Goal: Task Accomplishment & Management: Manage account settings

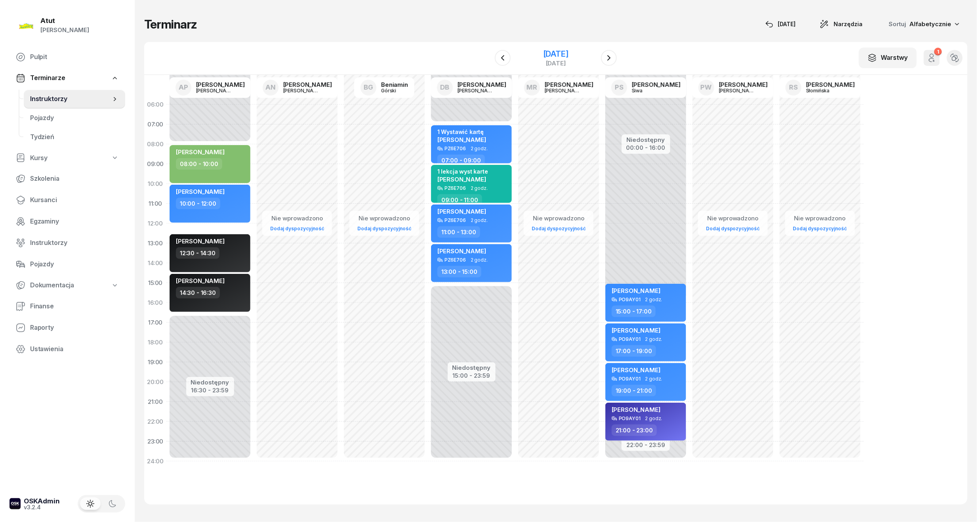
click at [543, 53] on div "30 sierpnia 2025" at bounding box center [555, 54] width 25 height 8
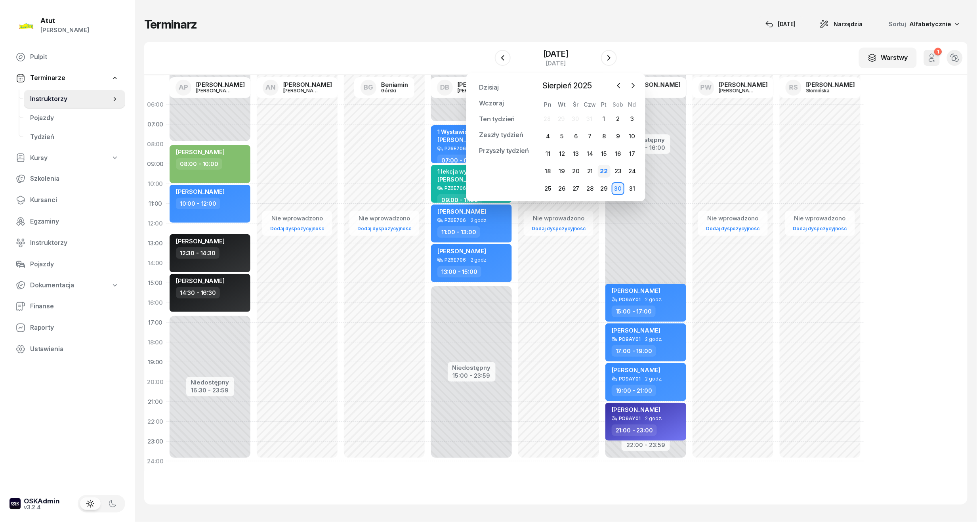
click at [606, 171] on div "22" at bounding box center [604, 171] width 13 height 13
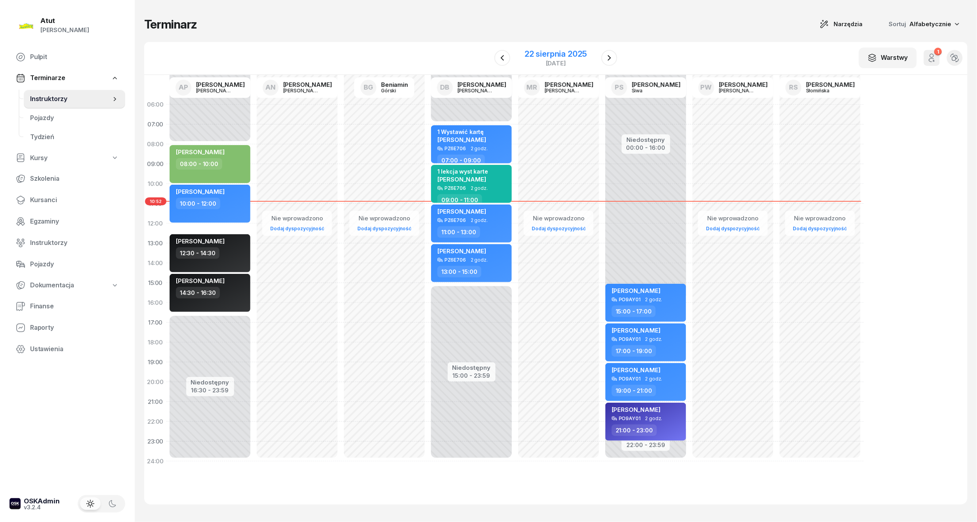
click at [552, 60] on div "piątek" at bounding box center [556, 63] width 62 height 6
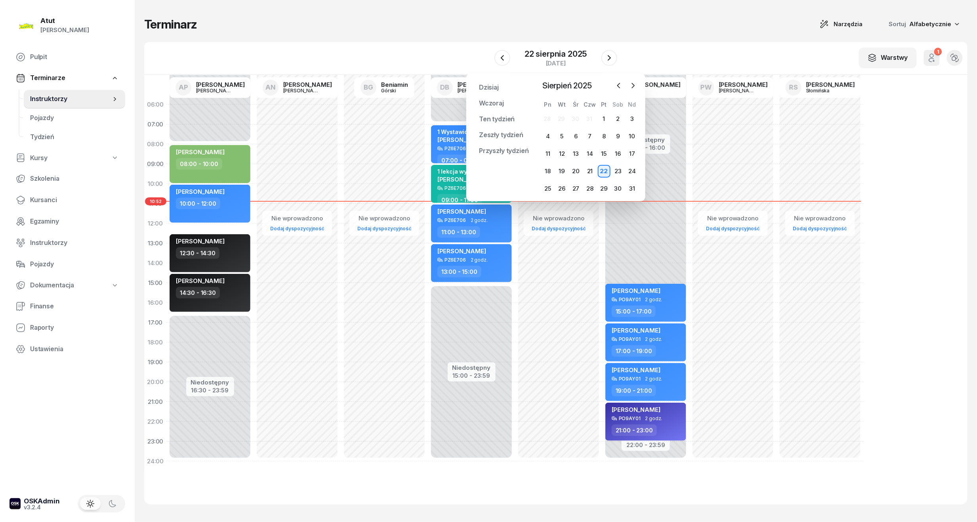
click at [610, 174] on div "22" at bounding box center [604, 171] width 13 height 13
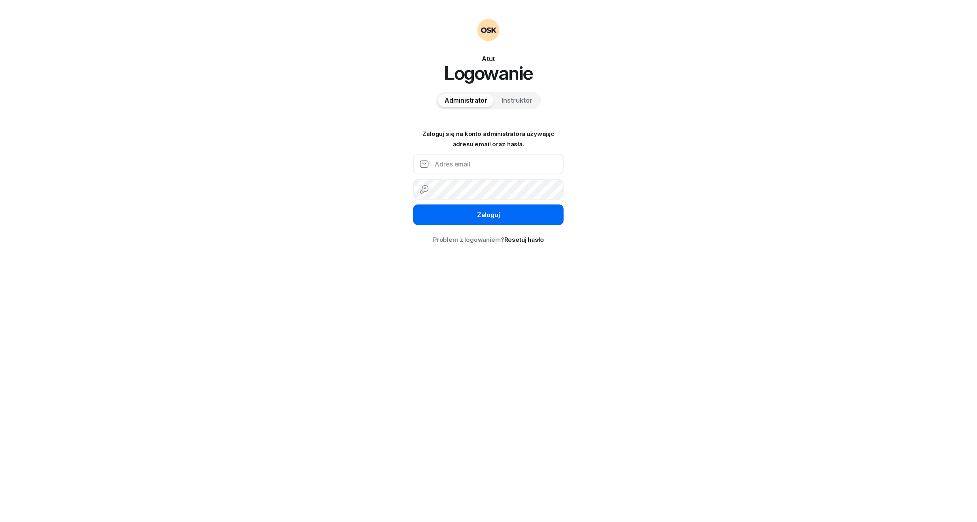
type input "[EMAIL_ADDRESS][DOMAIN_NAME]"
click at [537, 218] on button "Zaloguj" at bounding box center [488, 214] width 151 height 21
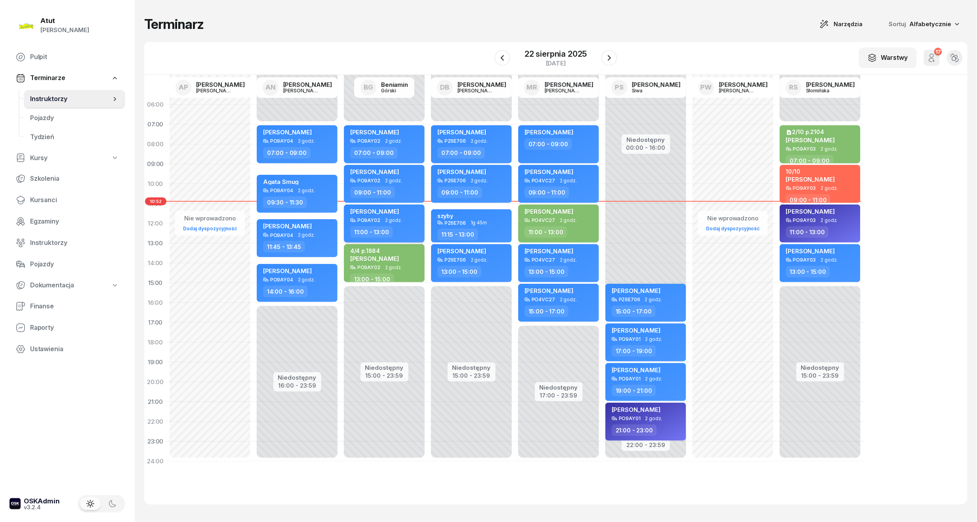
click at [394, 214] on div "Dorotea Moni-Stelmachowska" at bounding box center [374, 213] width 49 height 10
select select "11"
select select "13"
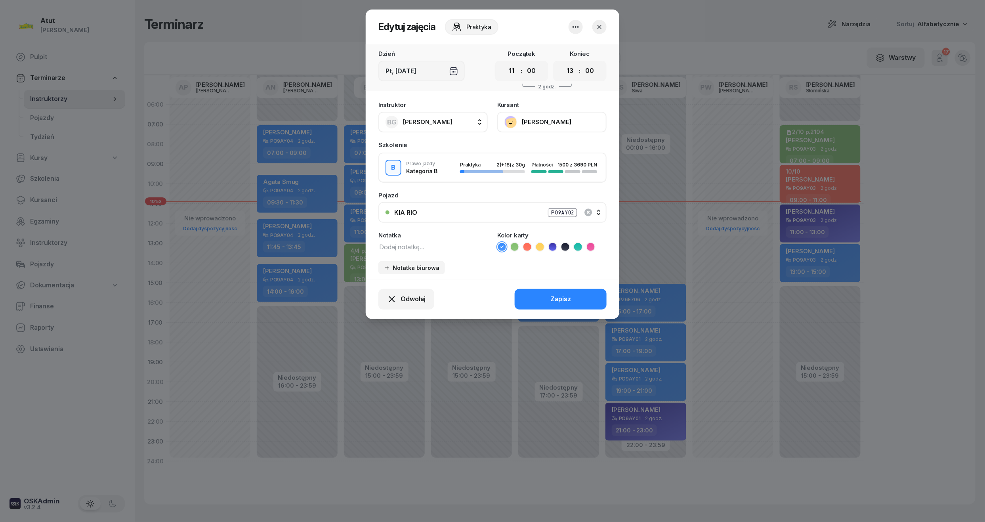
click at [541, 124] on button "Dorotea Moni-Stelmachowska" at bounding box center [551, 122] width 109 height 21
click at [537, 166] on div "570 204 205" at bounding box center [551, 167] width 105 height 16
click at [540, 153] on div "Otwórz profil" at bounding box center [523, 149] width 38 height 10
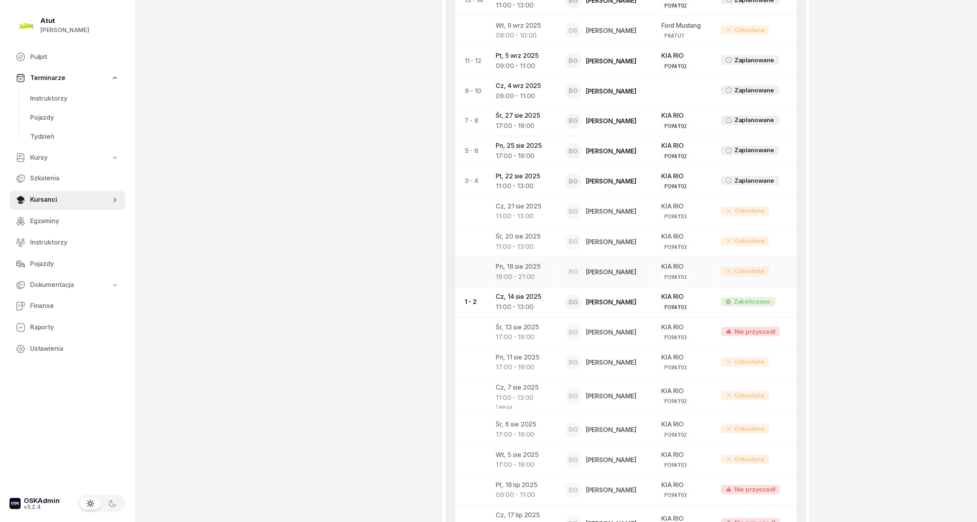
scroll to position [634, 0]
click at [45, 96] on span "Instruktorzy" at bounding box center [74, 99] width 89 height 10
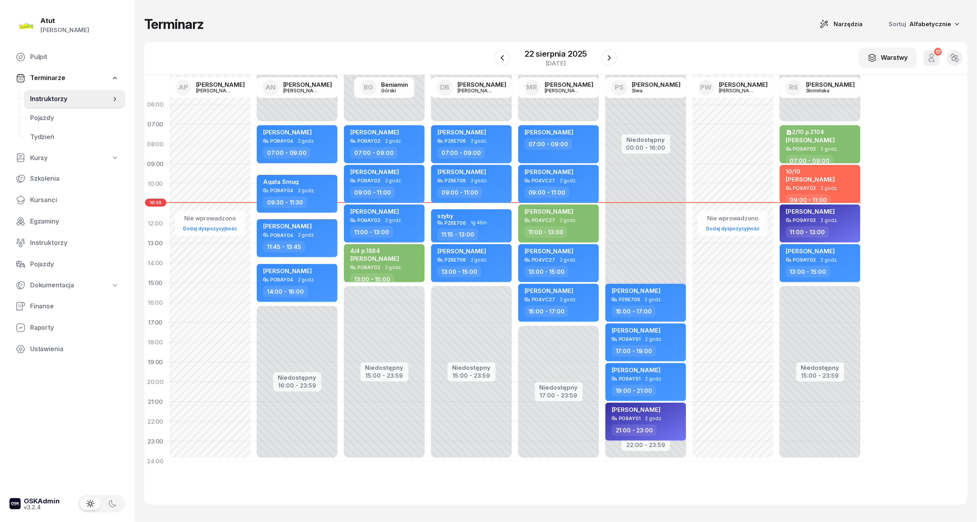
click at [54, 74] on span "Terminarze" at bounding box center [47, 78] width 35 height 10
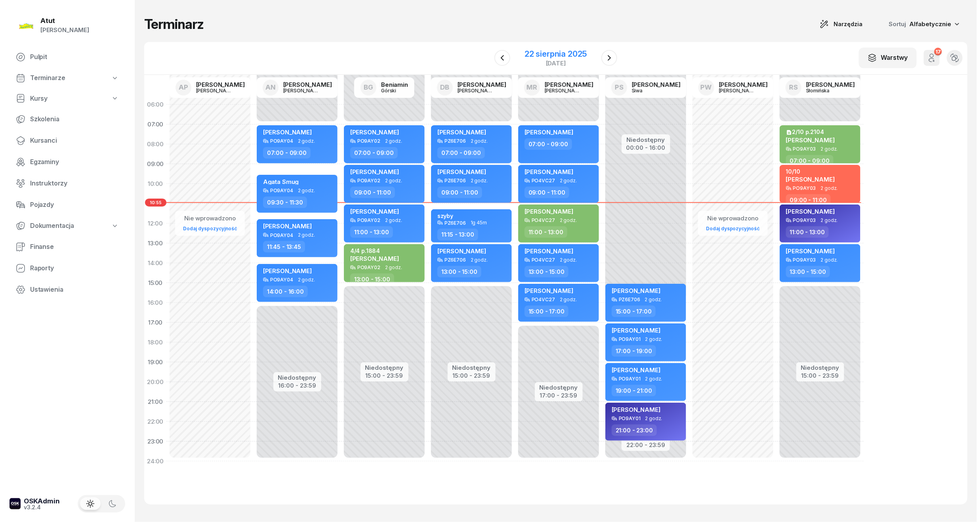
click at [573, 53] on div "22 sierpnia 2025" at bounding box center [556, 54] width 62 height 8
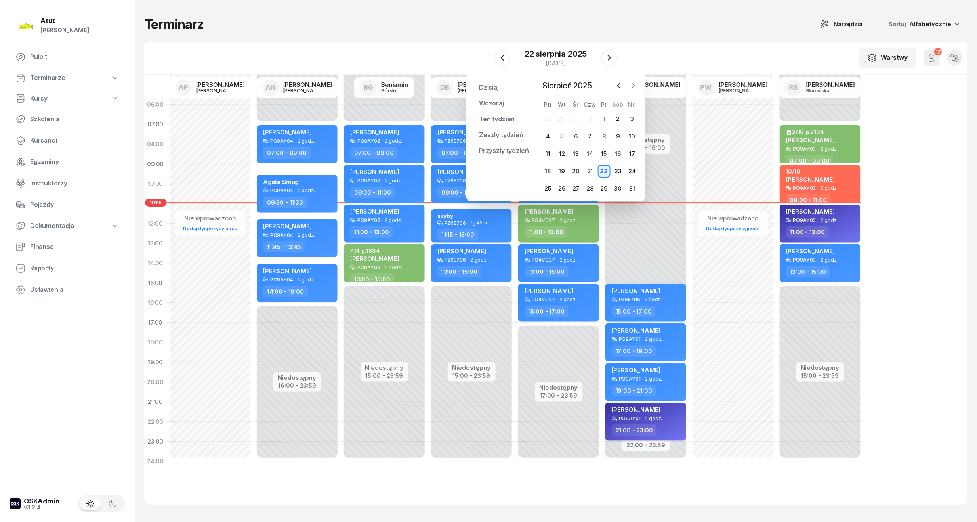
click at [631, 88] on icon "button" at bounding box center [633, 86] width 8 height 8
click at [576, 122] on div "3" at bounding box center [576, 119] width 13 height 13
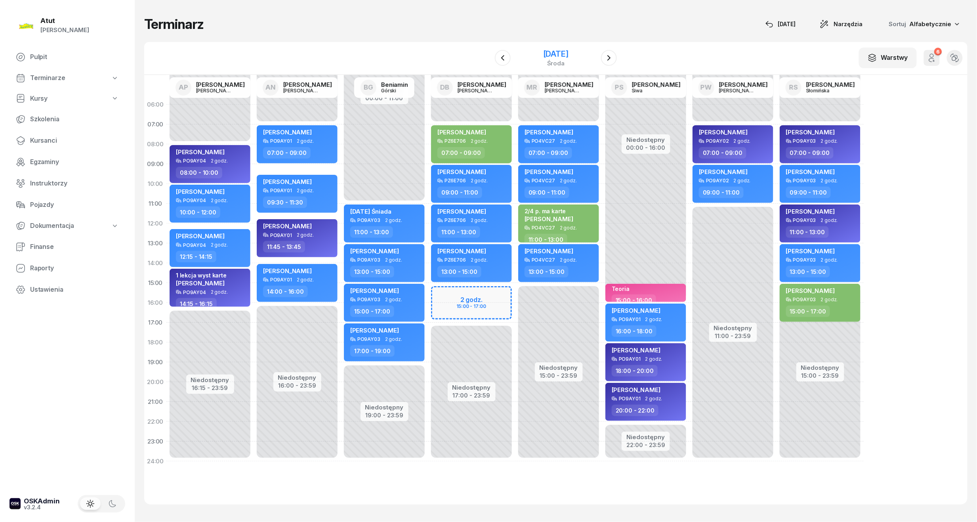
click at [569, 53] on div "3 września 2025" at bounding box center [555, 54] width 25 height 8
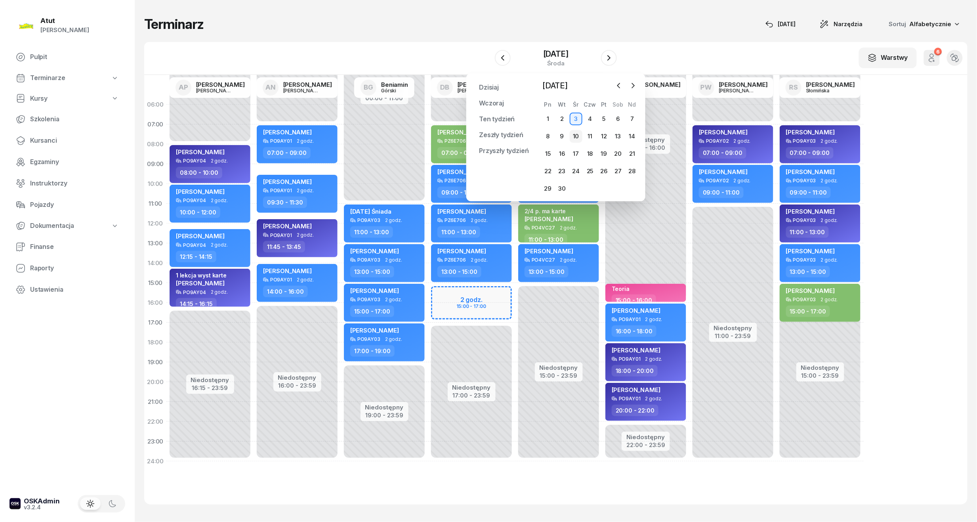
click at [573, 138] on div "10" at bounding box center [576, 136] width 13 height 13
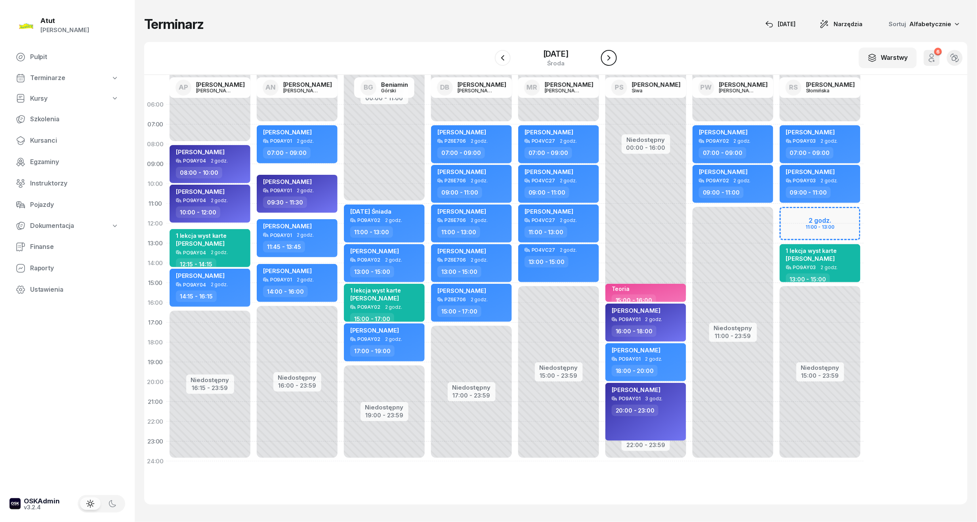
click at [613, 60] on icon "button" at bounding box center [609, 58] width 10 height 10
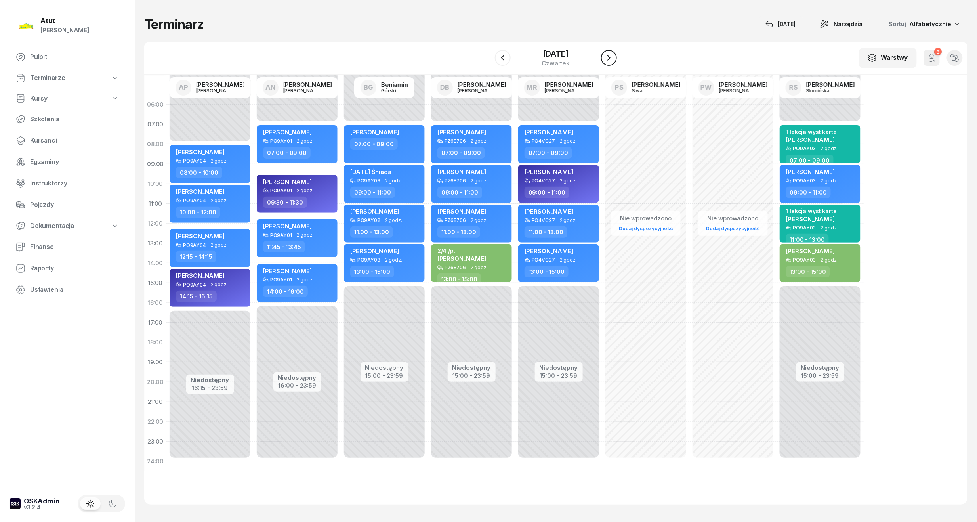
click at [613, 60] on icon "button" at bounding box center [609, 58] width 10 height 10
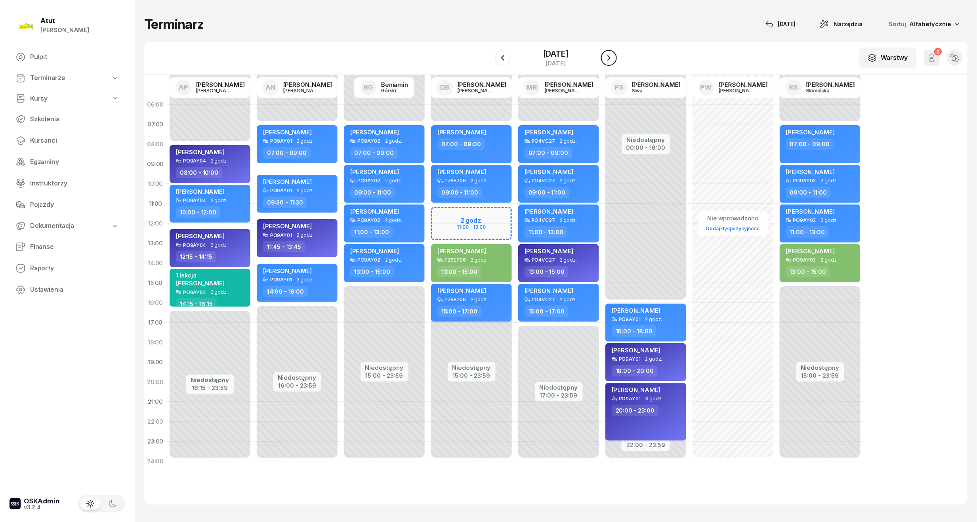
click at [613, 60] on icon "button" at bounding box center [609, 58] width 10 height 10
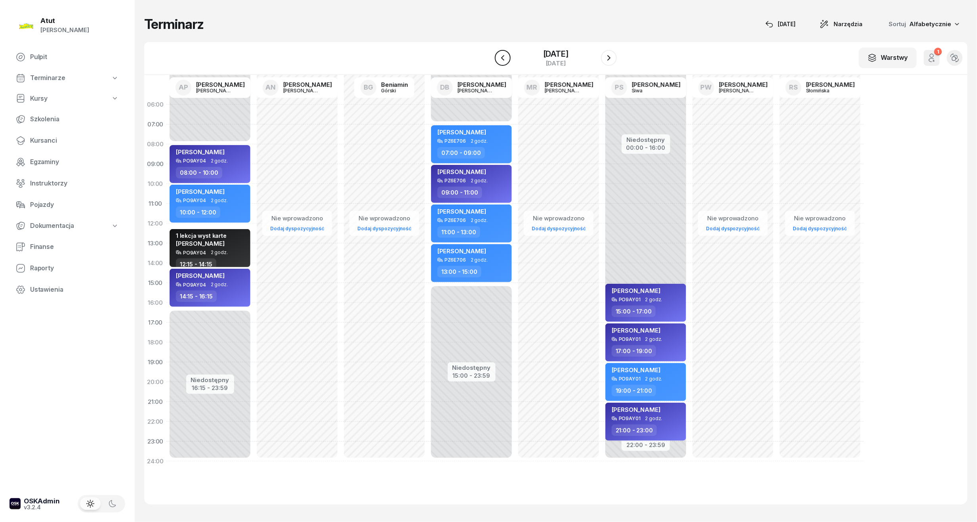
click at [504, 55] on icon "button" at bounding box center [503, 58] width 10 height 10
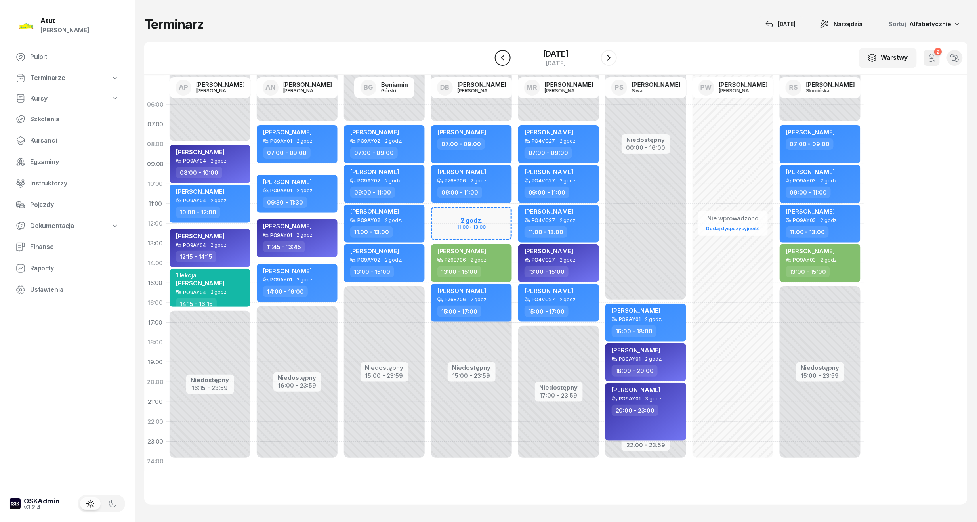
click at [504, 55] on icon "button" at bounding box center [503, 58] width 10 height 10
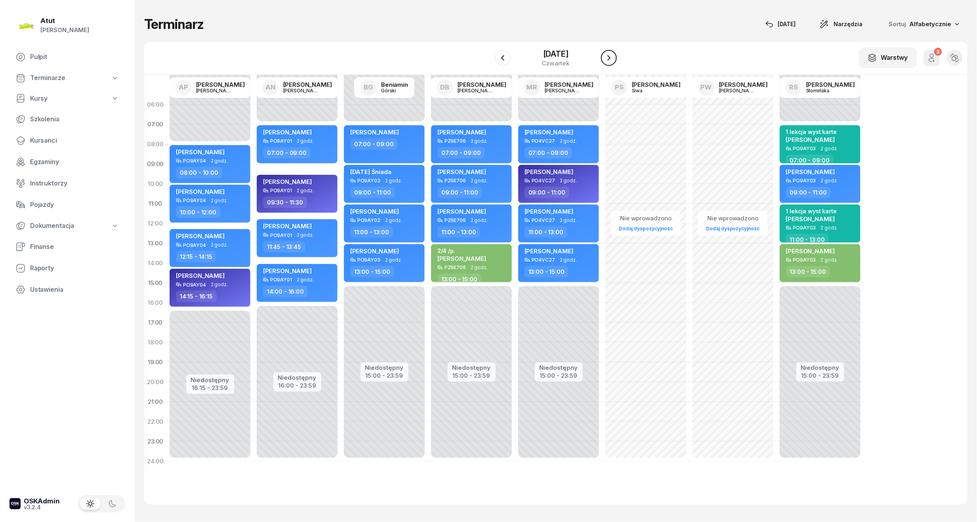
click at [614, 57] on icon "button" at bounding box center [609, 58] width 10 height 10
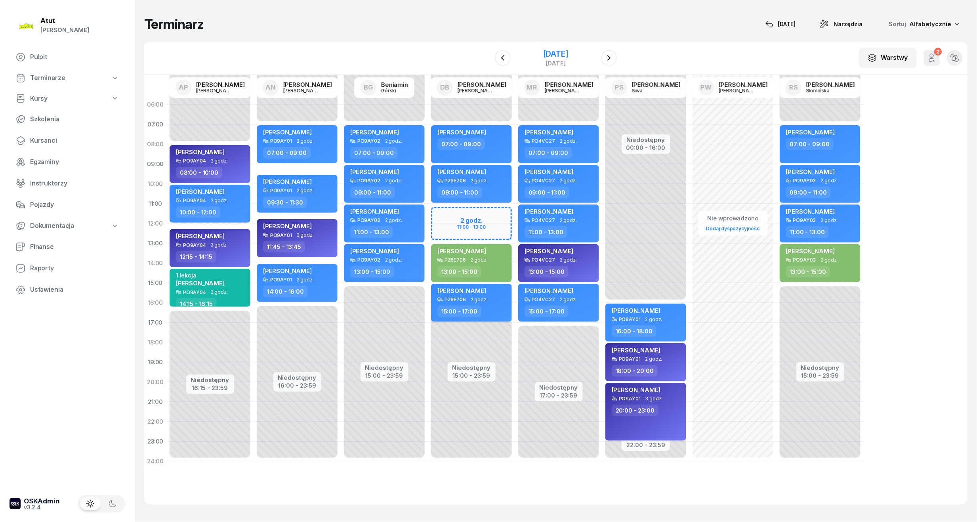
click at [569, 57] on div "12 września 2025" at bounding box center [555, 54] width 25 height 8
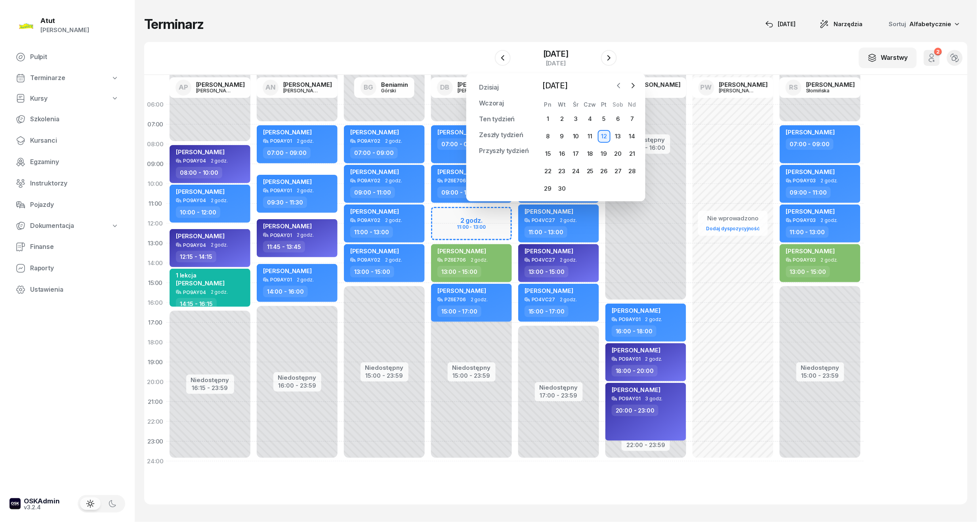
click at [620, 86] on icon "button" at bounding box center [619, 86] width 8 height 8
click at [630, 88] on icon "button" at bounding box center [633, 86] width 8 height 8
click at [561, 156] on div "16" at bounding box center [562, 153] width 13 height 13
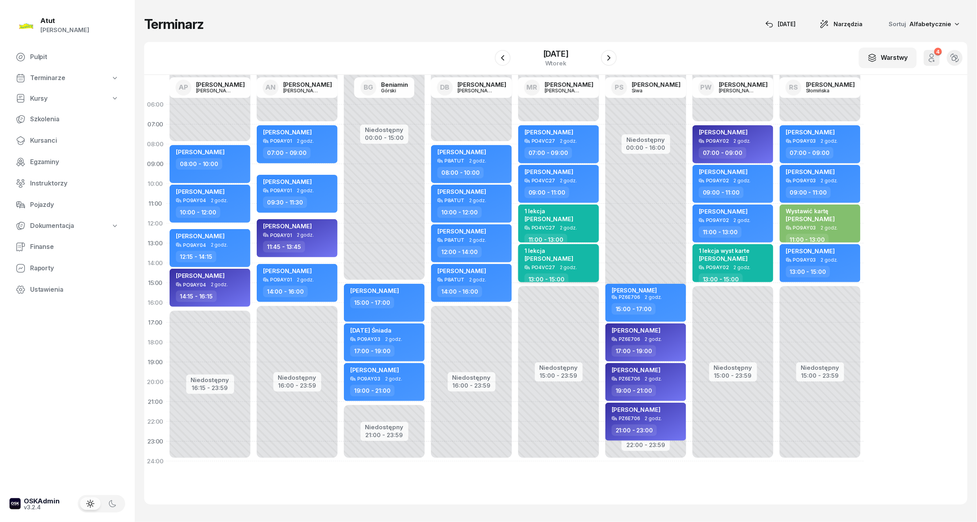
click at [568, 257] on span "Patrycja Pilipczuk" at bounding box center [549, 259] width 49 height 8
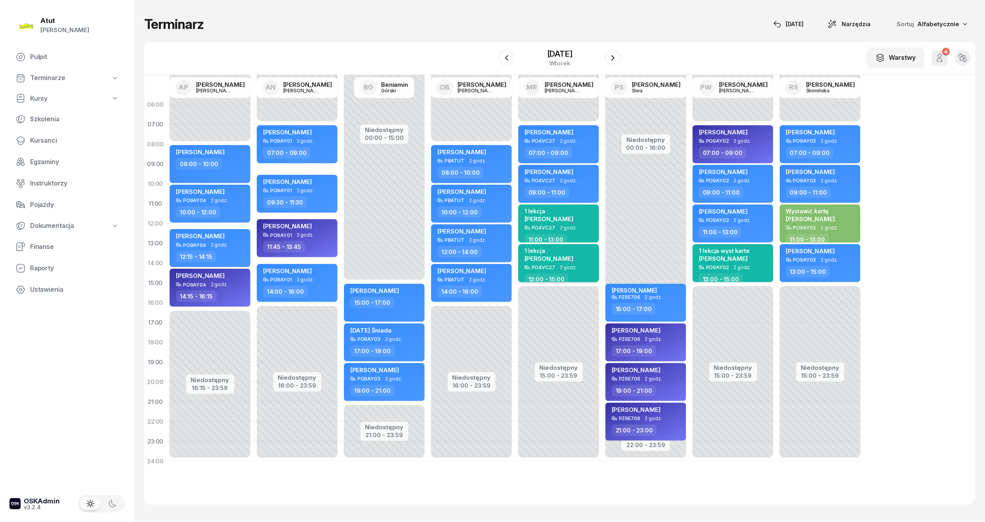
select select "13"
select select "15"
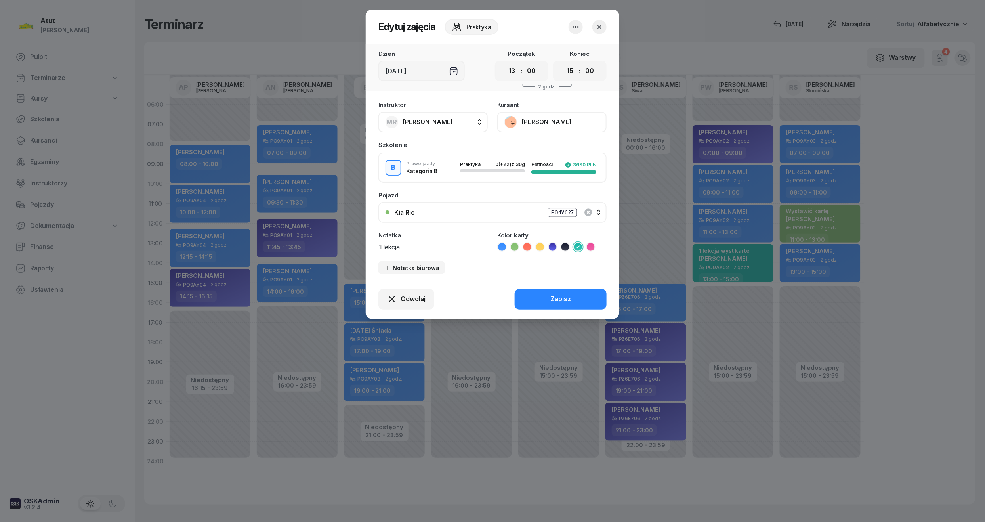
click at [544, 118] on button "Patrycja Pilipczuk" at bounding box center [551, 122] width 109 height 21
click at [536, 141] on link "Otwórz profil" at bounding box center [551, 149] width 105 height 20
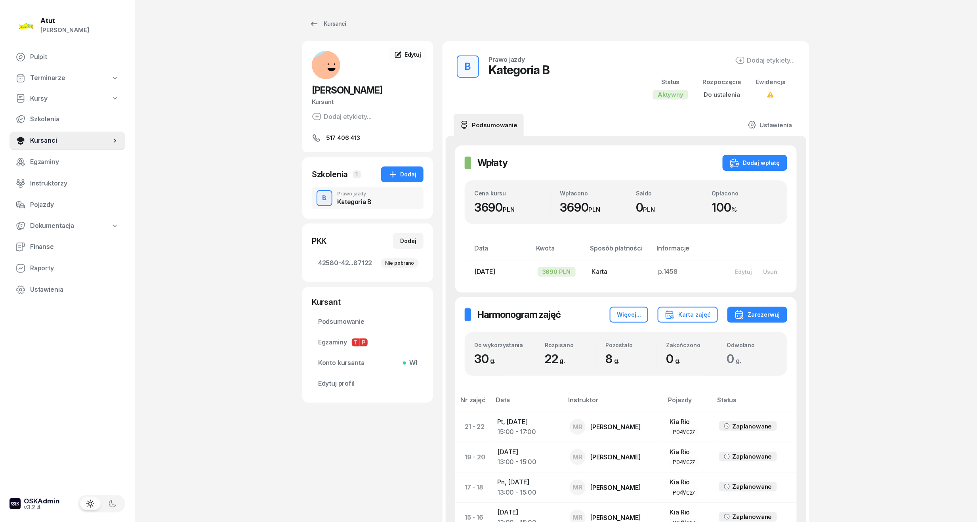
drag, startPoint x: 379, startPoint y: 94, endPoint x: 314, endPoint y: 94, distance: 65.4
click at [314, 94] on h2 "Patrycja Pilipczuk" at bounding box center [368, 90] width 112 height 13
copy span "Patrycja Pilipczuk"
click at [332, 18] on link "Kursanci" at bounding box center [327, 24] width 51 height 16
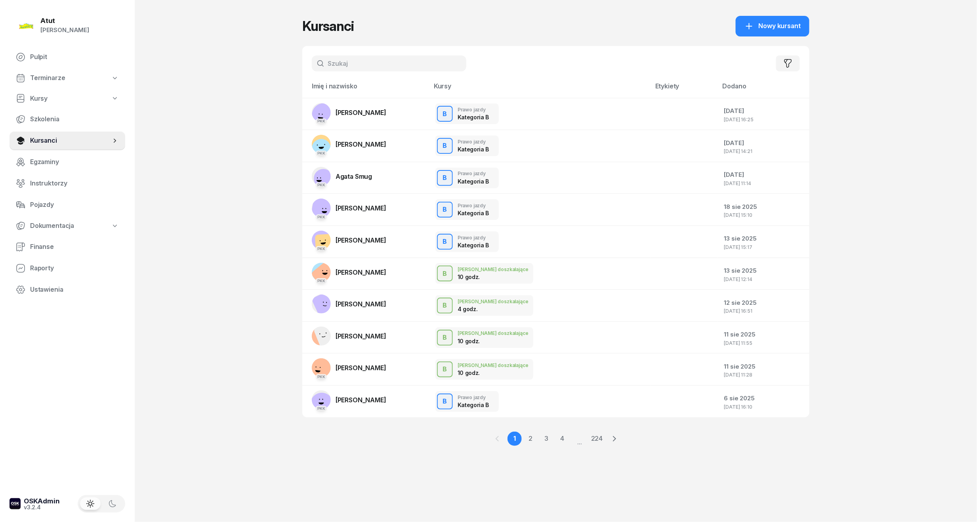
click at [369, 60] on input "text" at bounding box center [389, 63] width 155 height 16
paste input "Patrycja Pilipczuk"
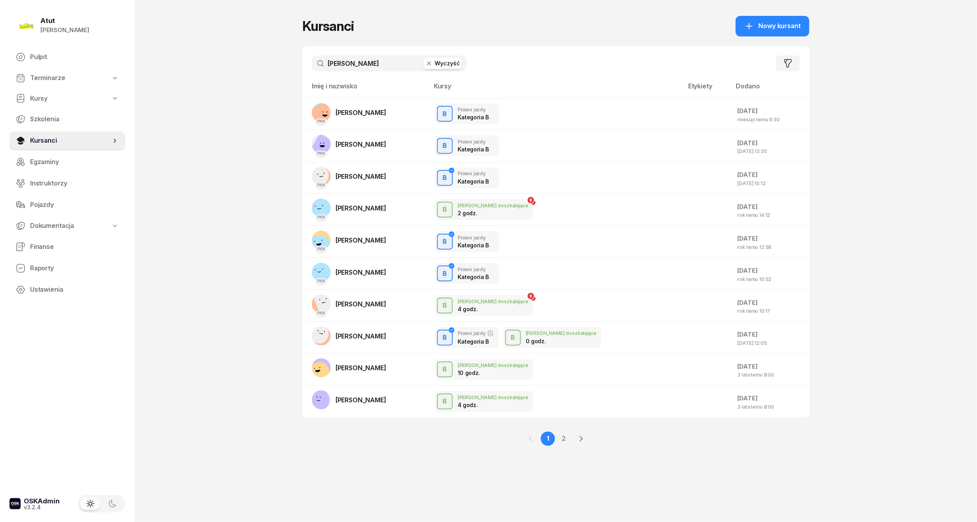
drag, startPoint x: 353, startPoint y: 68, endPoint x: 298, endPoint y: 71, distance: 54.8
click at [298, 71] on div "Atut Paulina Lis Pulpit Terminarze Kursy Szkolenia Kursanci Egzaminy Instruktor…" at bounding box center [488, 261] width 977 height 522
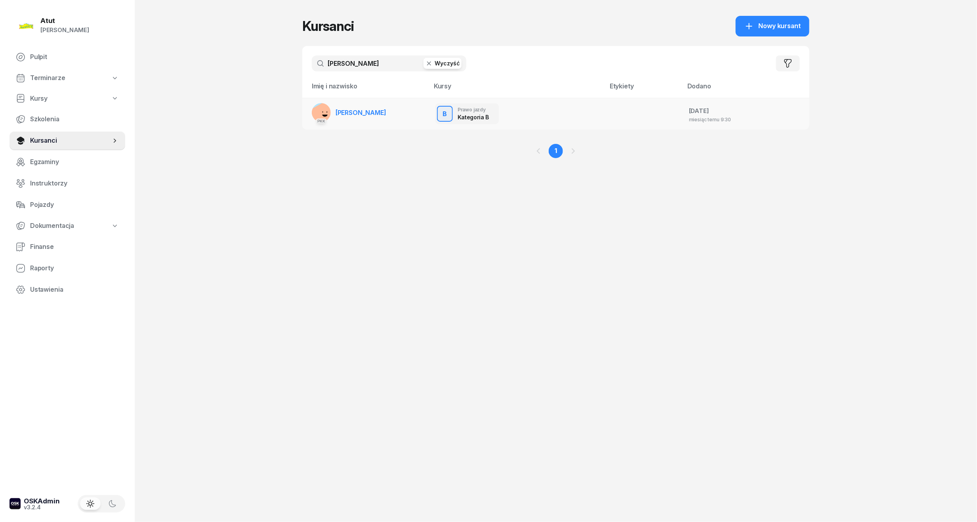
type input "Pilipczuk"
click at [345, 113] on span "Patrycja Pilipczuk" at bounding box center [361, 113] width 51 height 8
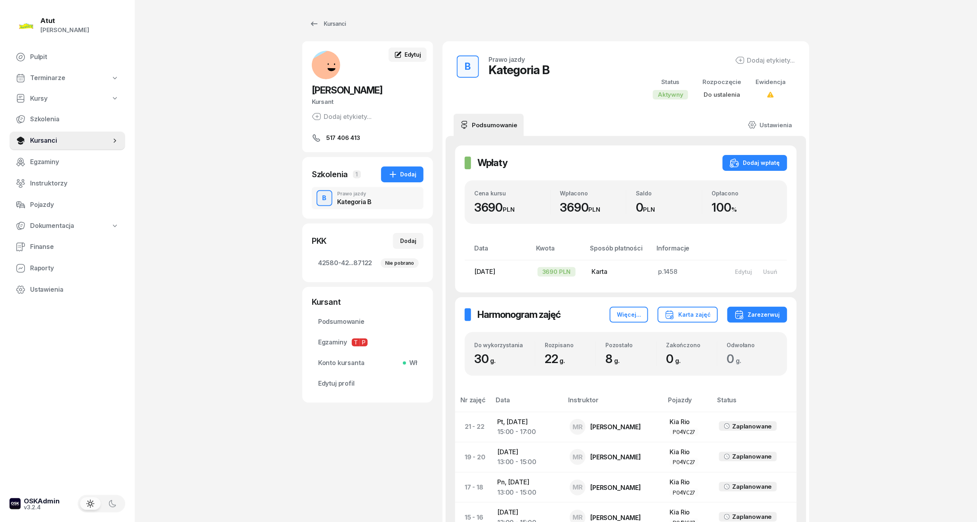
click at [406, 61] on link "Edytuj" at bounding box center [408, 55] width 38 height 14
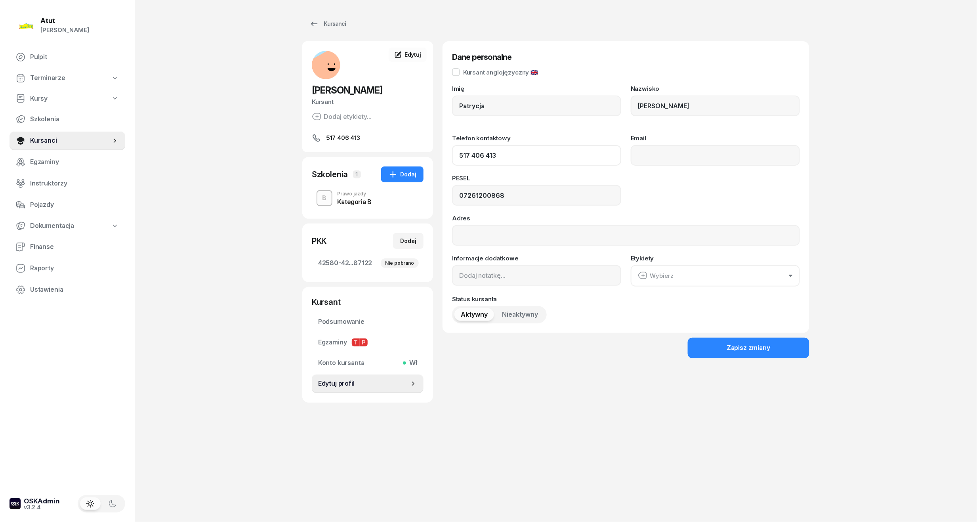
click at [486, 156] on input "517 406 413" at bounding box center [536, 155] width 169 height 21
click at [471, 156] on input "517 406413" at bounding box center [536, 155] width 169 height 21
click at [728, 349] on div "Zapisz zmiany" at bounding box center [749, 348] width 44 height 10
click at [537, 156] on input "517 406 413" at bounding box center [536, 155] width 169 height 21
click at [488, 159] on input "517 406 413" at bounding box center [536, 155] width 169 height 21
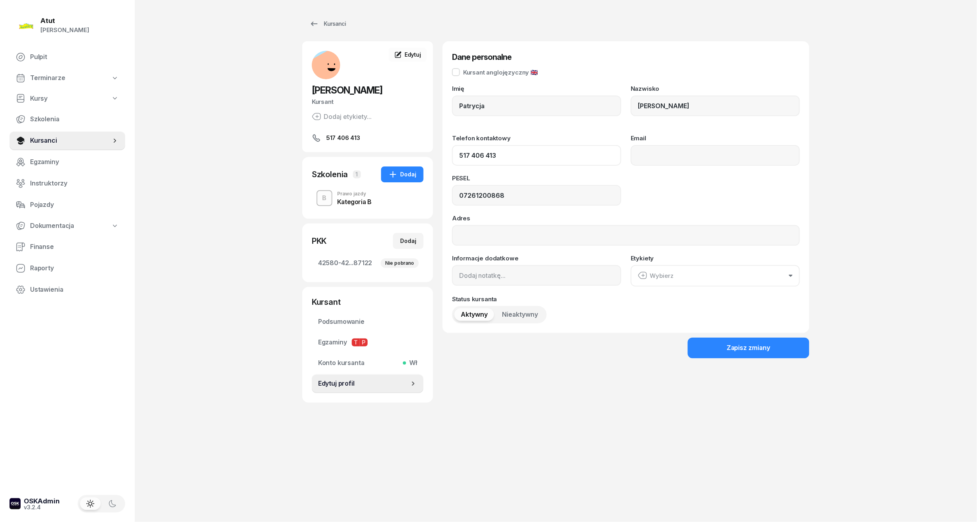
click at [487, 156] on input "517 406 413" at bounding box center [536, 155] width 169 height 21
click at [473, 155] on input "517 406413" at bounding box center [536, 155] width 169 height 21
drag, startPoint x: 516, startPoint y: 151, endPoint x: 355, endPoint y: 169, distance: 161.8
click at [355, 169] on div "Patrycja Pilipczuk Kursant Dodaj etykiety... 517 406 413 PP Patrycja Pilipczuk …" at bounding box center [555, 221] width 507 height 361
type input "111222333"
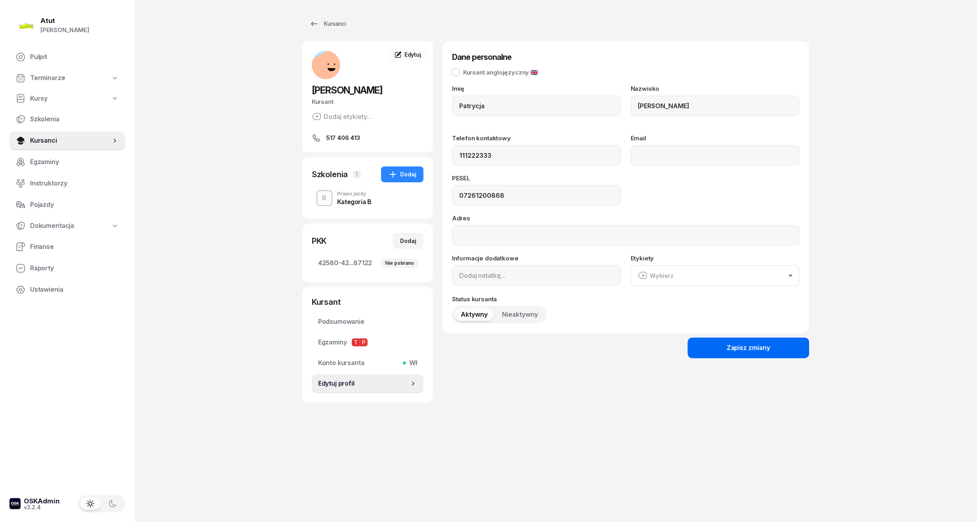
click at [751, 349] on div "Zapisz zmiany" at bounding box center [749, 348] width 44 height 10
click at [323, 23] on div "Kursanci" at bounding box center [327, 24] width 36 height 10
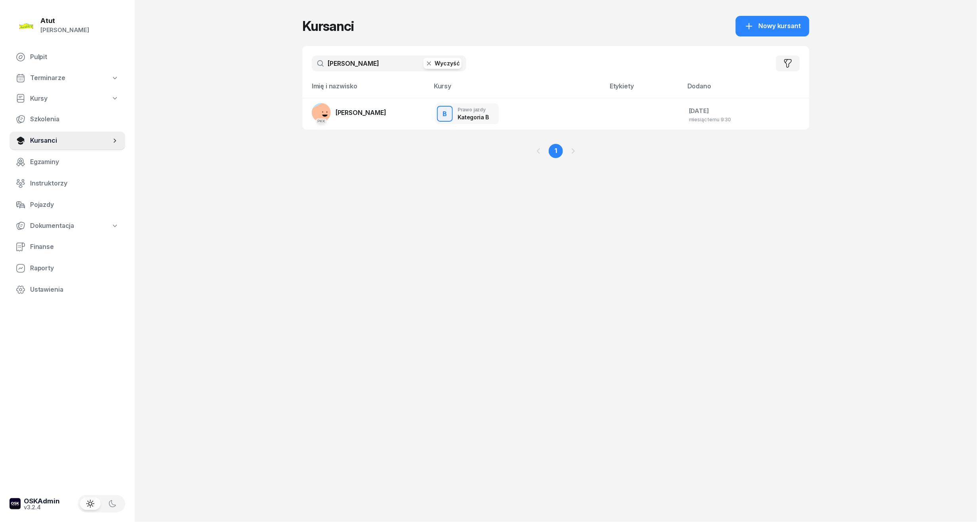
click at [454, 63] on button "Wyczyść" at bounding box center [443, 63] width 38 height 11
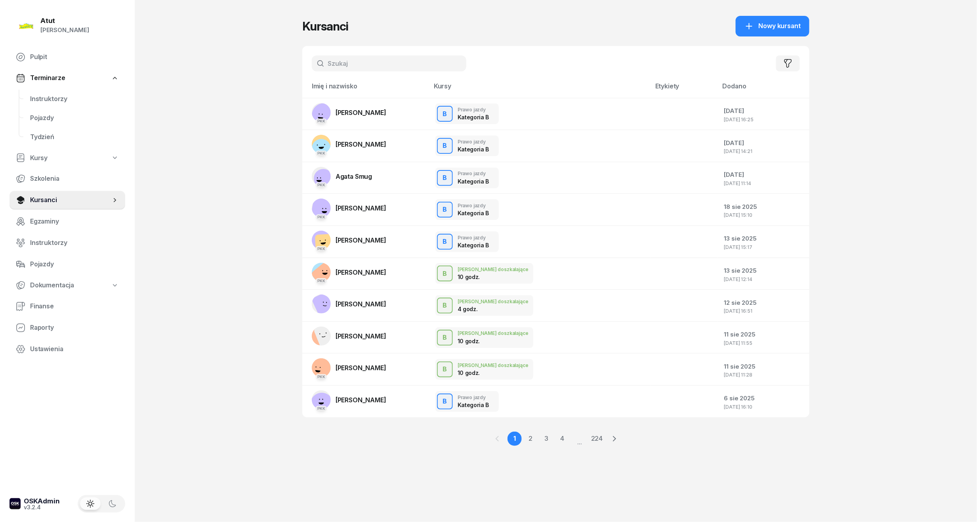
click at [43, 73] on span "Terminarze" at bounding box center [47, 78] width 35 height 10
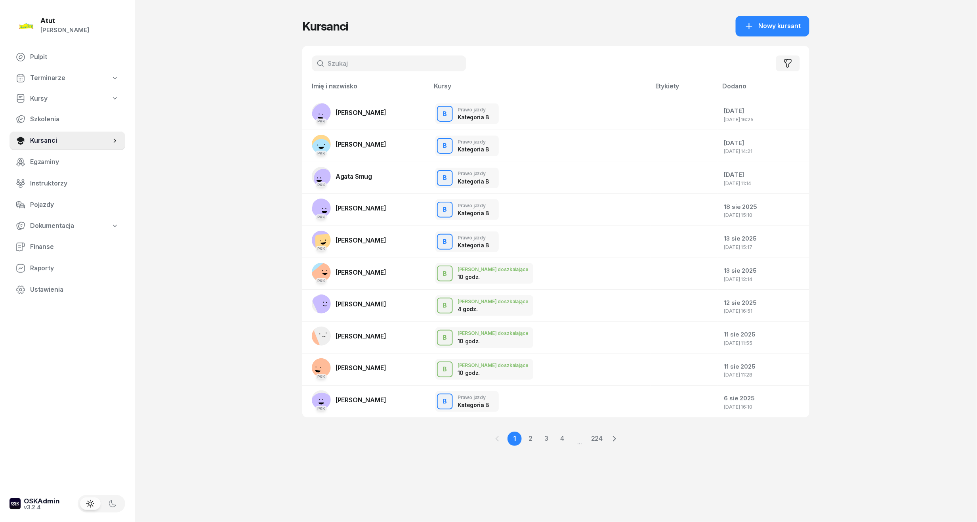
click at [351, 66] on input "text" at bounding box center [389, 63] width 155 height 16
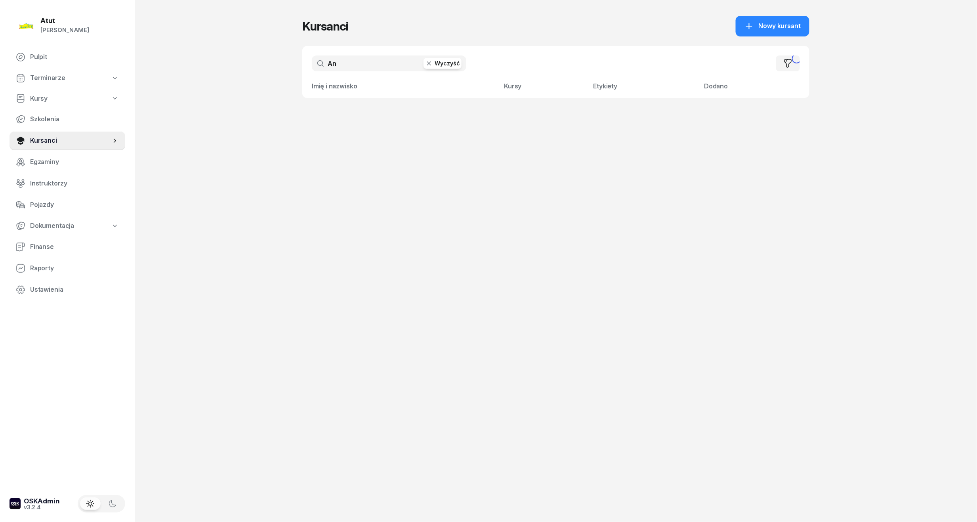
type input "A"
type input "Weronika"
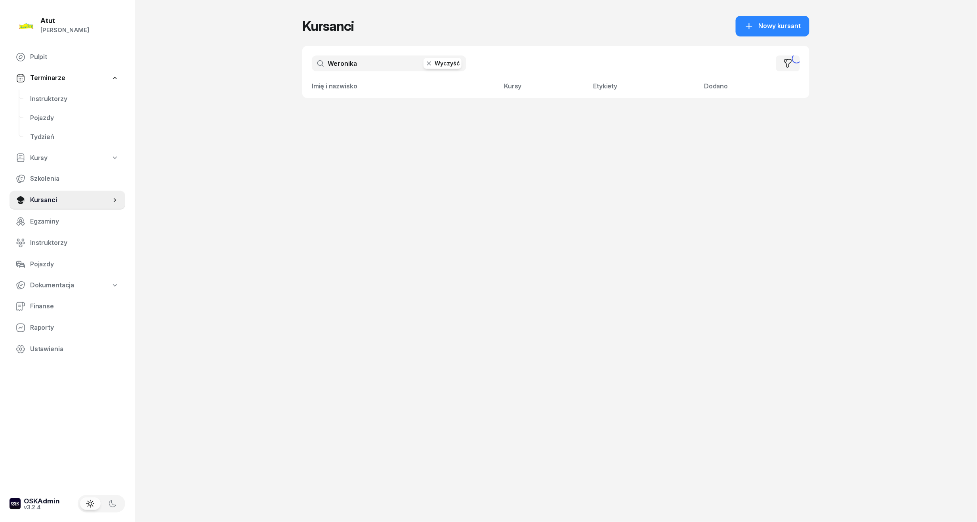
click at [407, 62] on input "Weronika" at bounding box center [389, 63] width 155 height 16
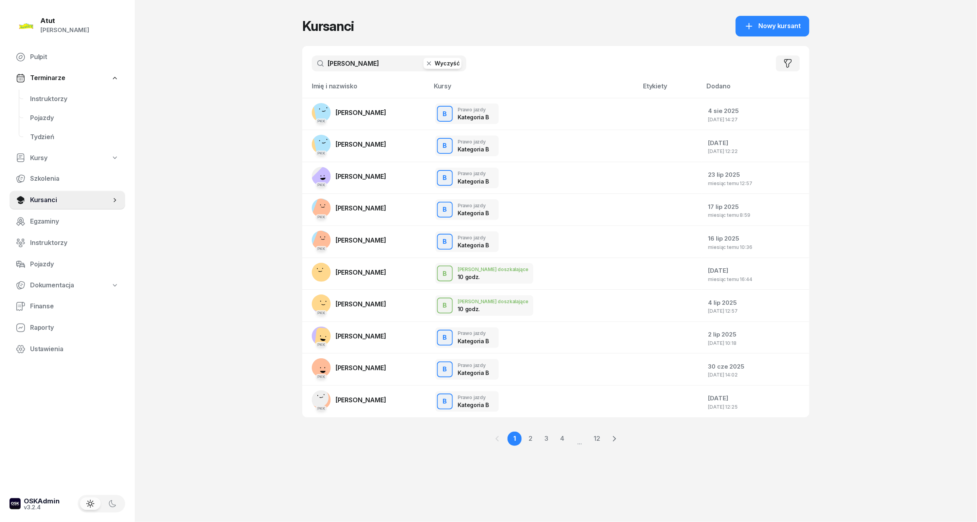
click at [190, 154] on div "Atut Paulina Lis Pulpit Terminarze Instruktorzy Pojazdy Tydzień Kursy Szkolenia…" at bounding box center [488, 261] width 977 height 522
click at [388, 63] on input "Weronika andr" at bounding box center [389, 63] width 155 height 16
click at [372, 67] on input "Weronika andr" at bounding box center [389, 63] width 155 height 16
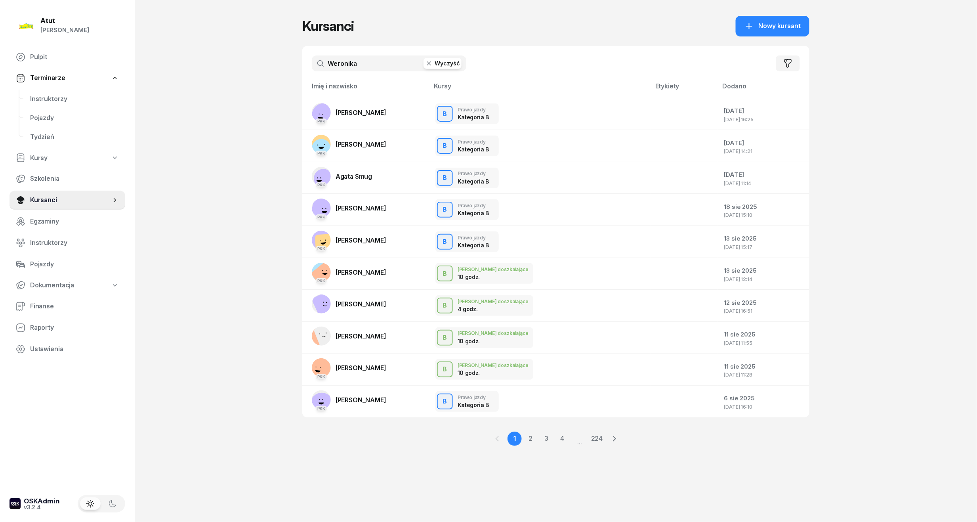
type input "Weronika"
click at [449, 68] on button "Wyczyść" at bounding box center [443, 63] width 38 height 11
type input "f"
click at [410, 65] on input "text" at bounding box center [389, 63] width 155 height 16
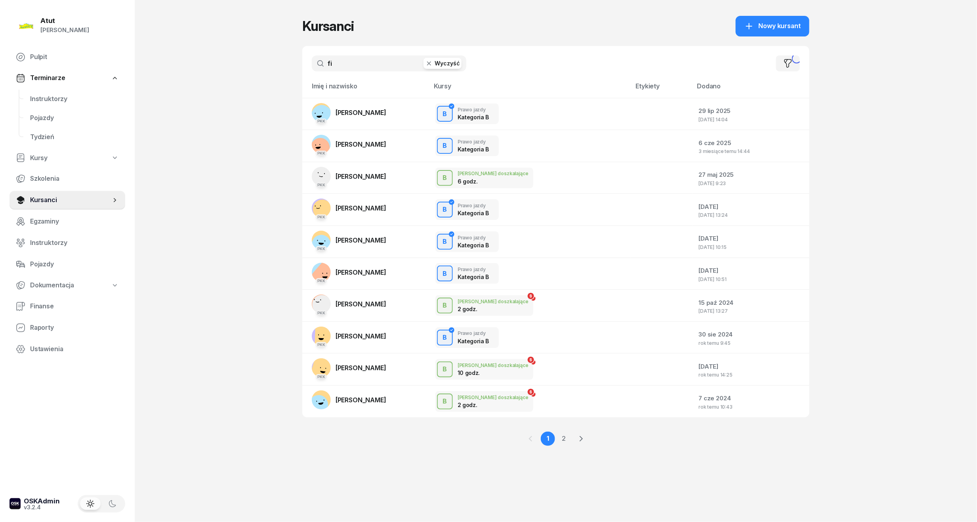
type input "f"
